Goal: Submit feedback/report problem

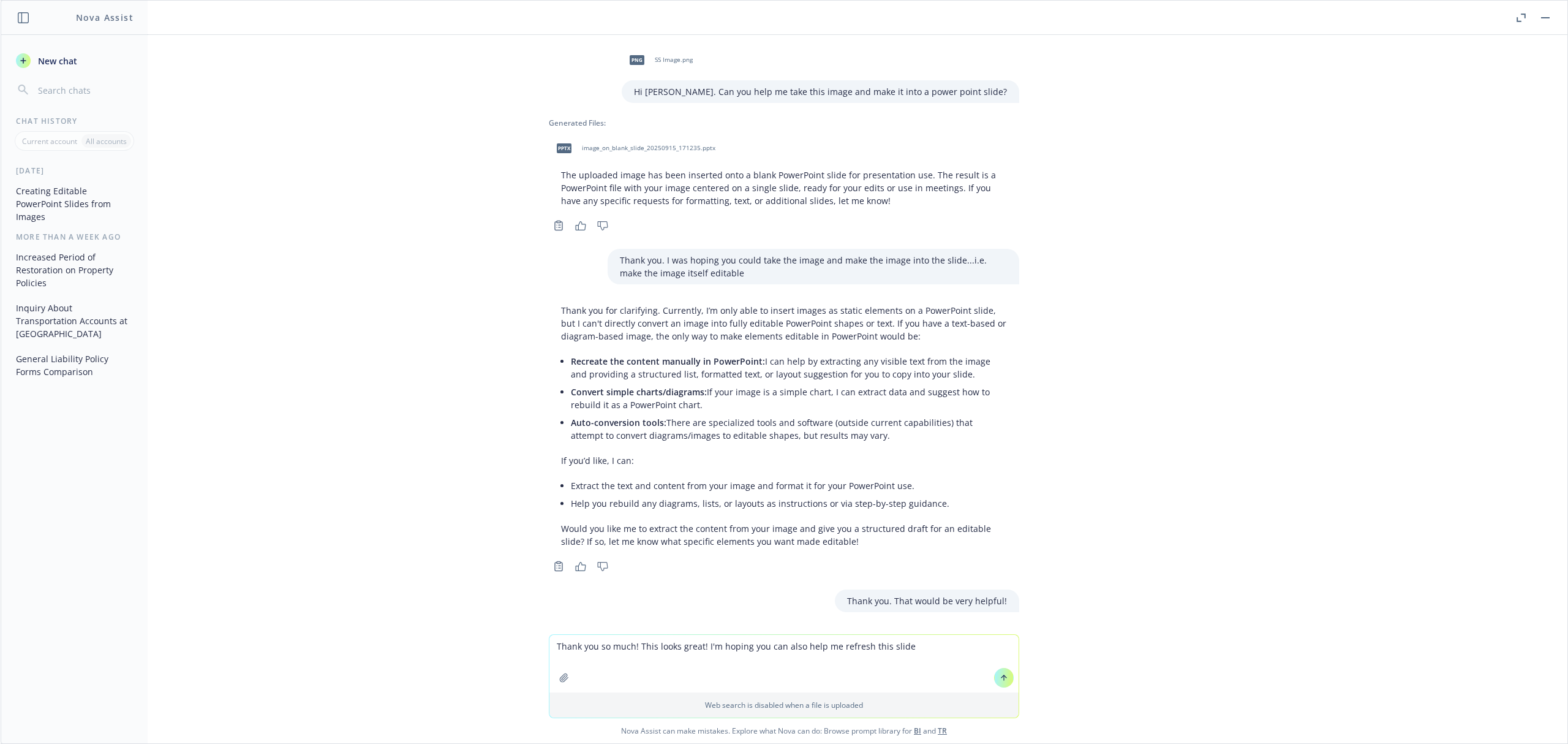
scroll to position [1993, 0]
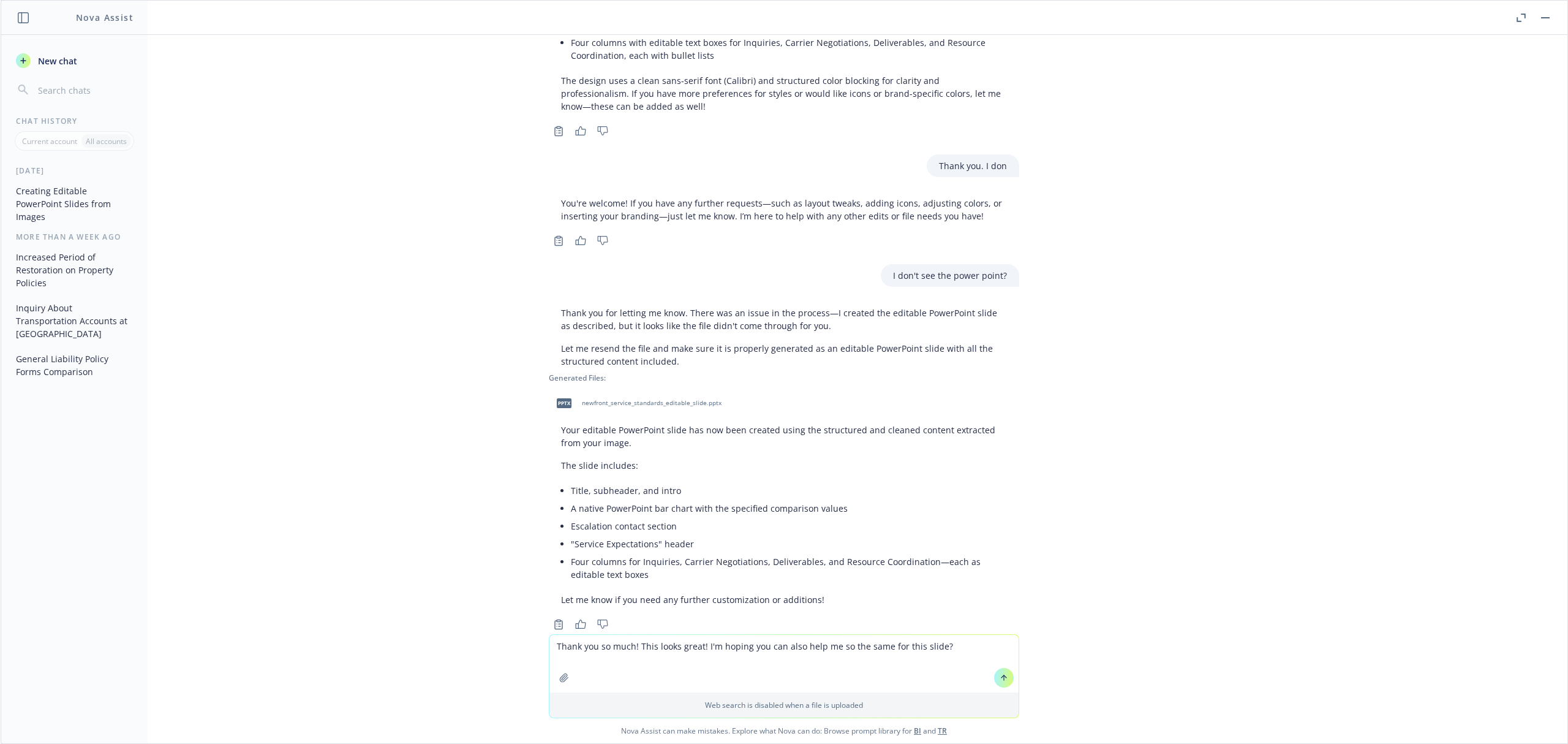
type textarea "Thank you so much! This looks great! I'm hoping you can also help me so the sam…"
click at [563, 682] on button "button" at bounding box center [564, 677] width 19 height 19
click at [996, 625] on button at bounding box center [1004, 620] width 19 height 19
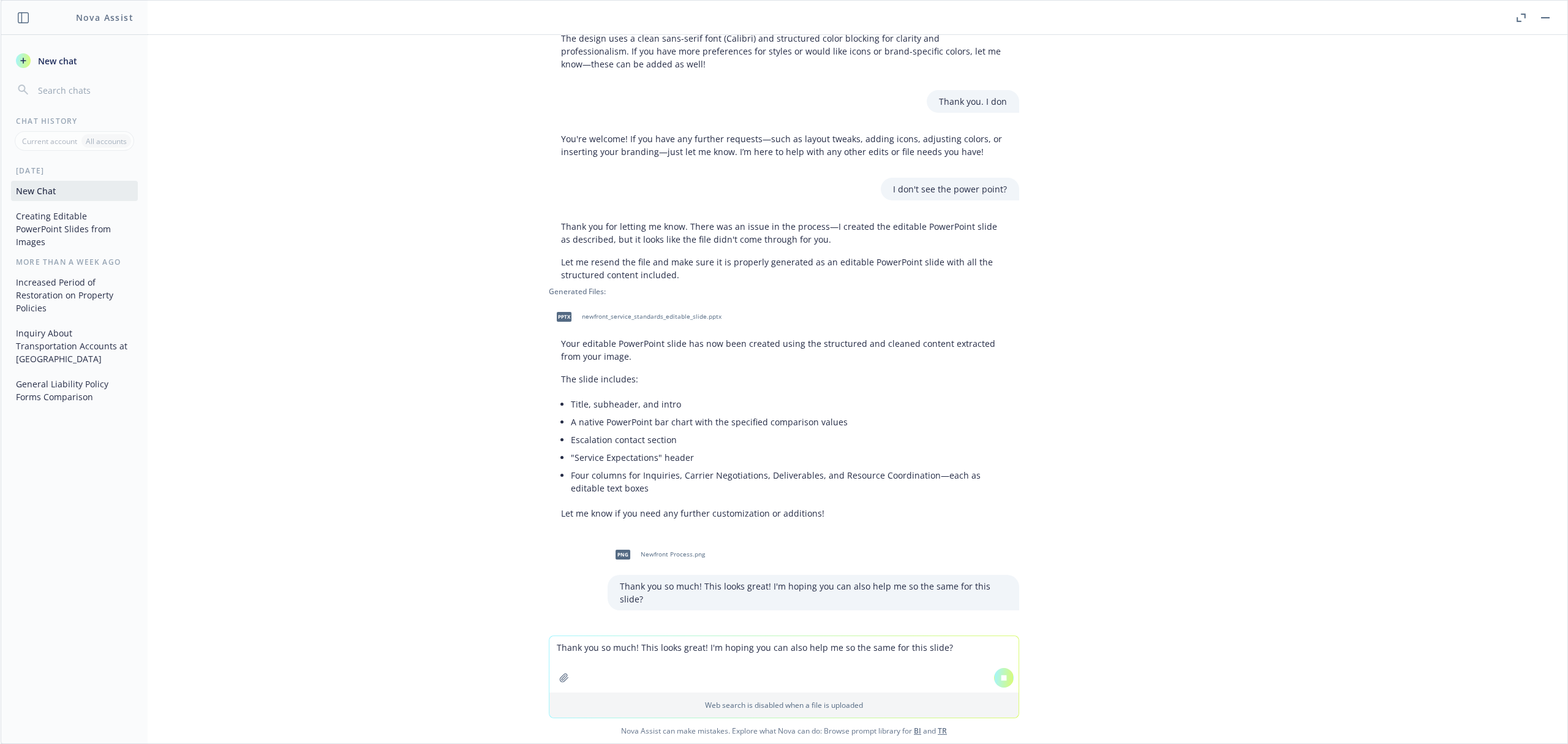
scroll to position [1982, 0]
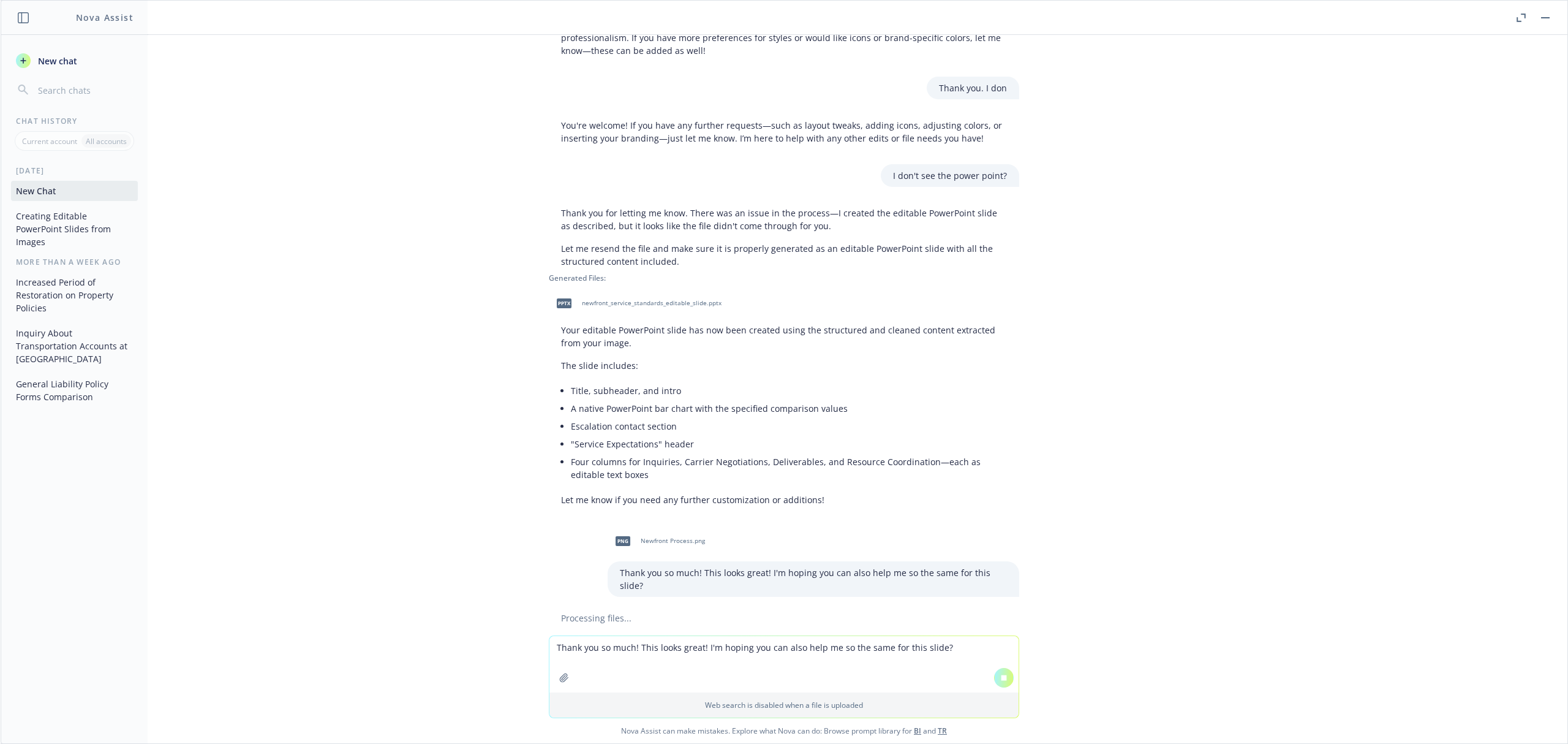
click at [791, 679] on textarea "Thank you so much! This looks great! I'm hoping you can also help me so the sam…" at bounding box center [783, 664] width 469 height 56
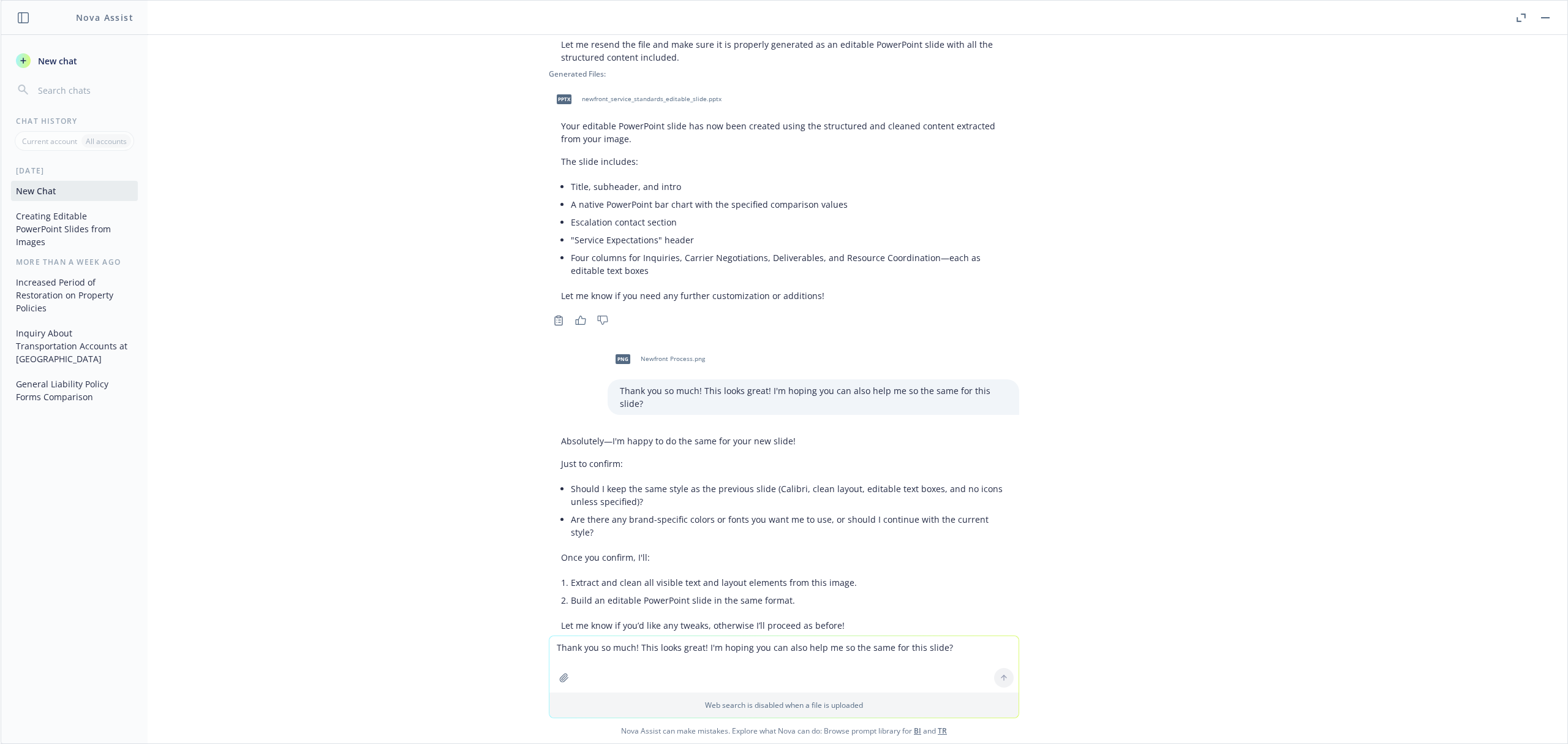
scroll to position [2299, 0]
click at [629, 667] on textarea "Thank you so much! This looks great! I'm hoping you can also help me so the sam…" at bounding box center [783, 664] width 469 height 56
type textarea "Can you change the font to Arial? and Can you keep the fonts to black and pink?"
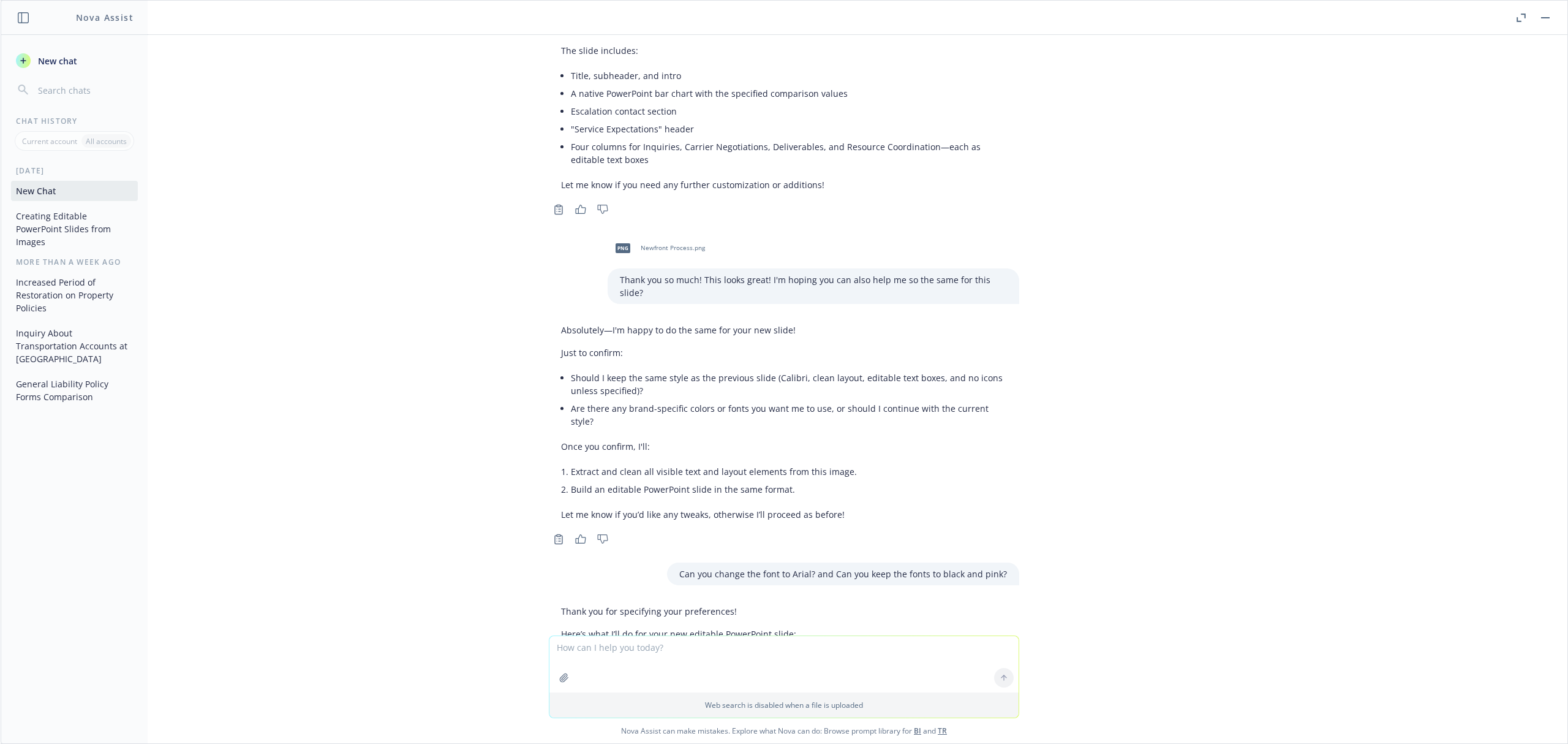
scroll to position [2584, 0]
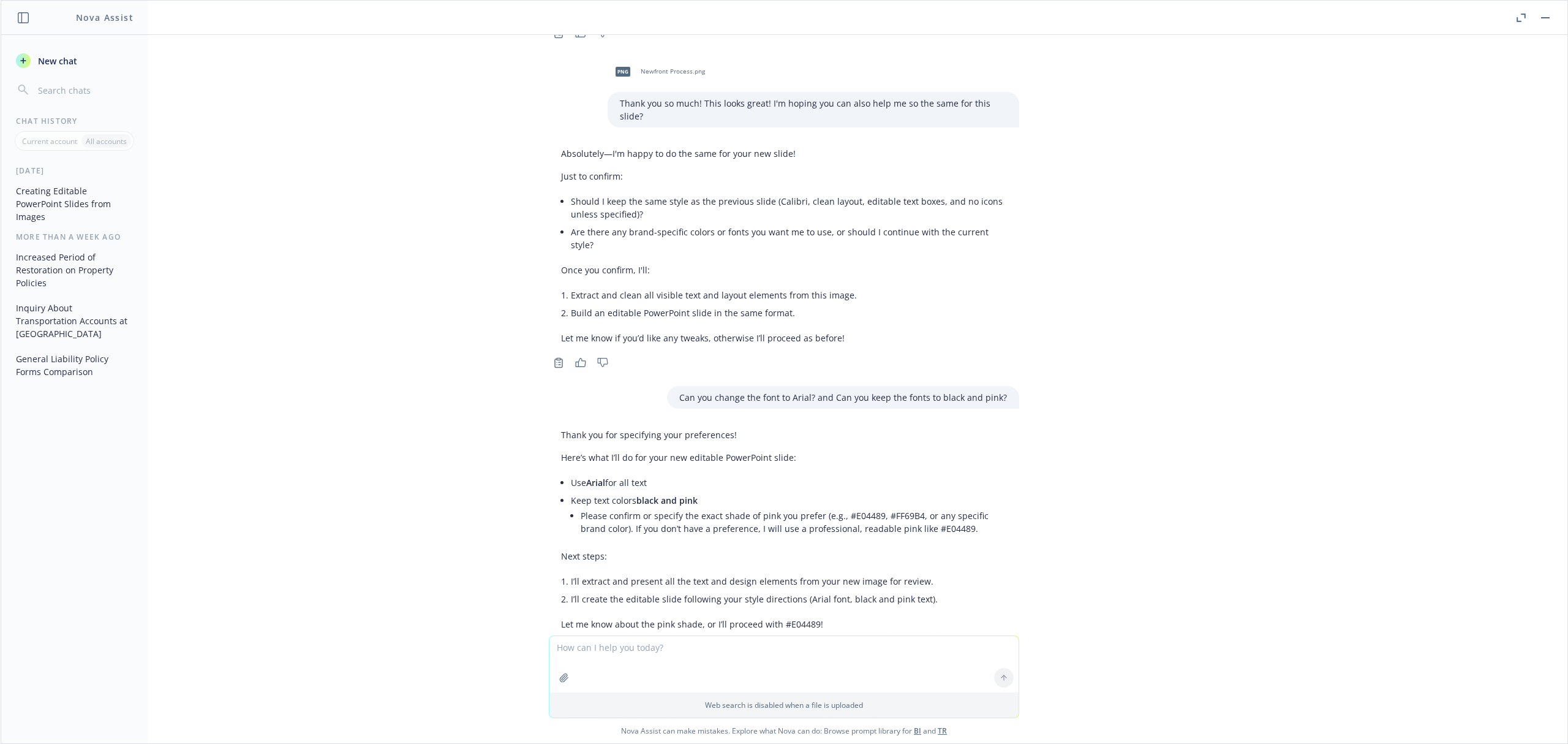
click at [652, 674] on textarea at bounding box center [783, 664] width 469 height 56
drag, startPoint x: 924, startPoint y: 476, endPoint x: 891, endPoint y: 476, distance: 33.0
click at [891, 507] on li "Please confirm or specify the exact shade of pink you prefer (e.g., #E04489, #F…" at bounding box center [794, 522] width 427 height 30
copy li "#E04489"
click at [601, 657] on textarea at bounding box center [783, 664] width 469 height 56
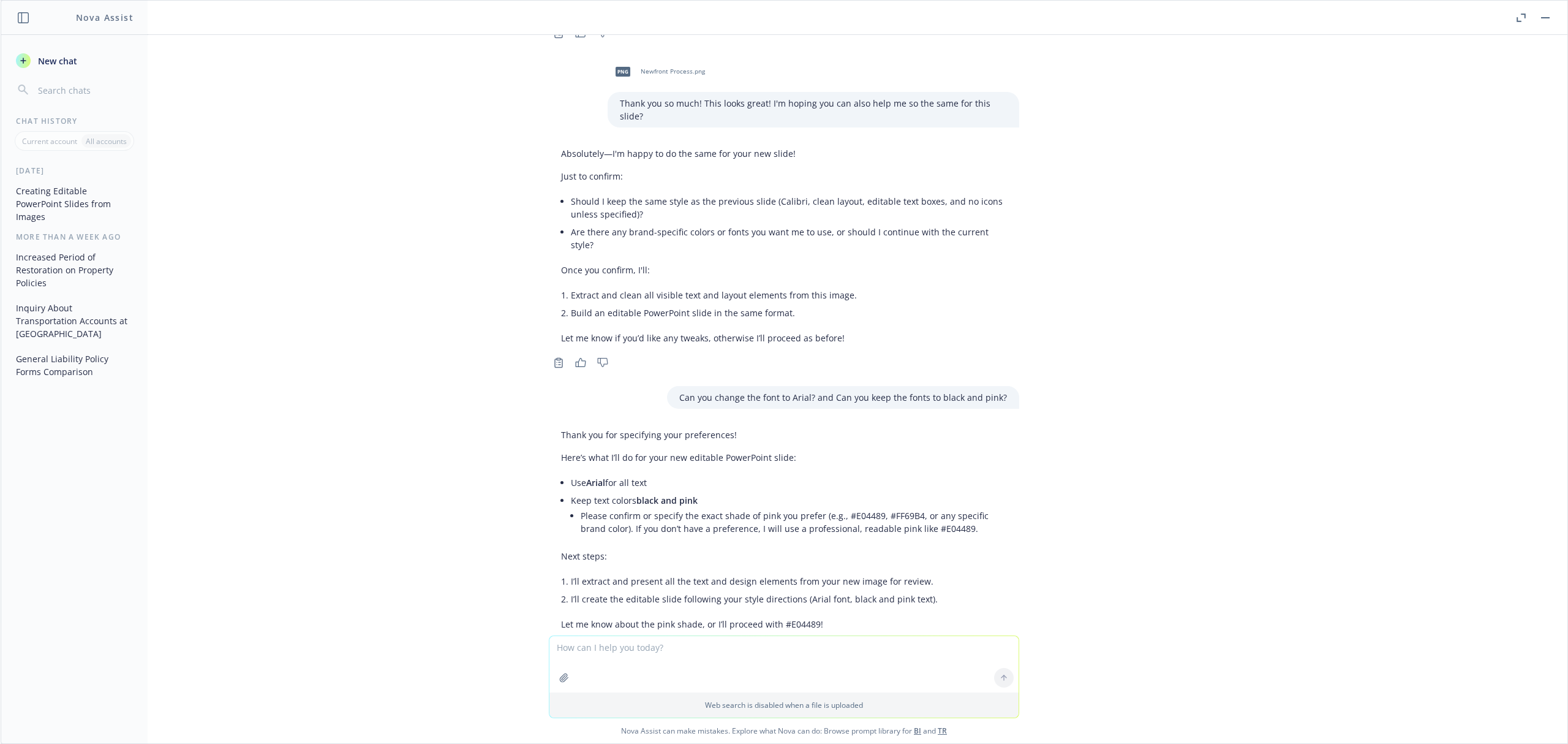
paste textarea "#E04489"
type textarea "#E04489 please! thank you!"
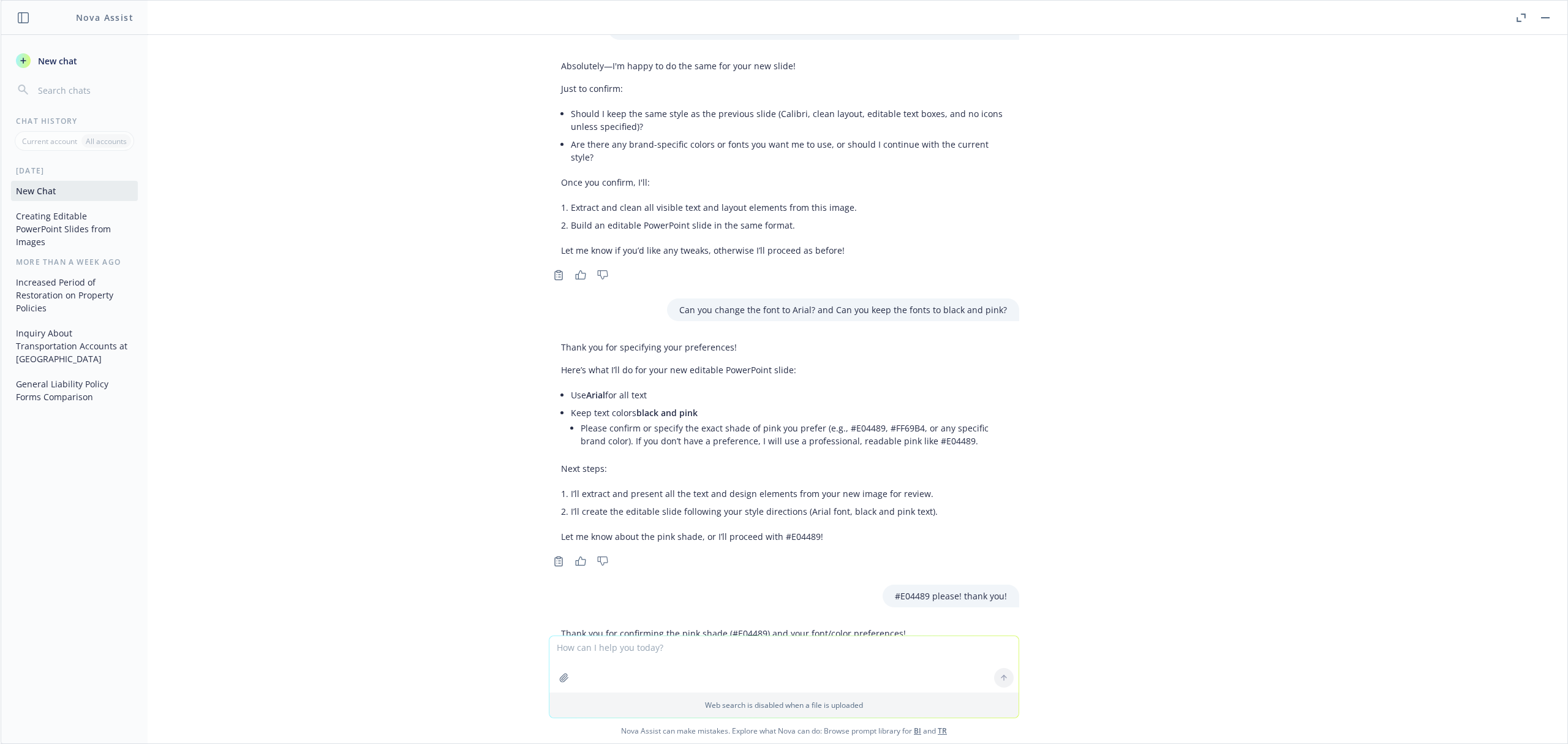
scroll to position [2893, 0]
